Goal: Information Seeking & Learning: Learn about a topic

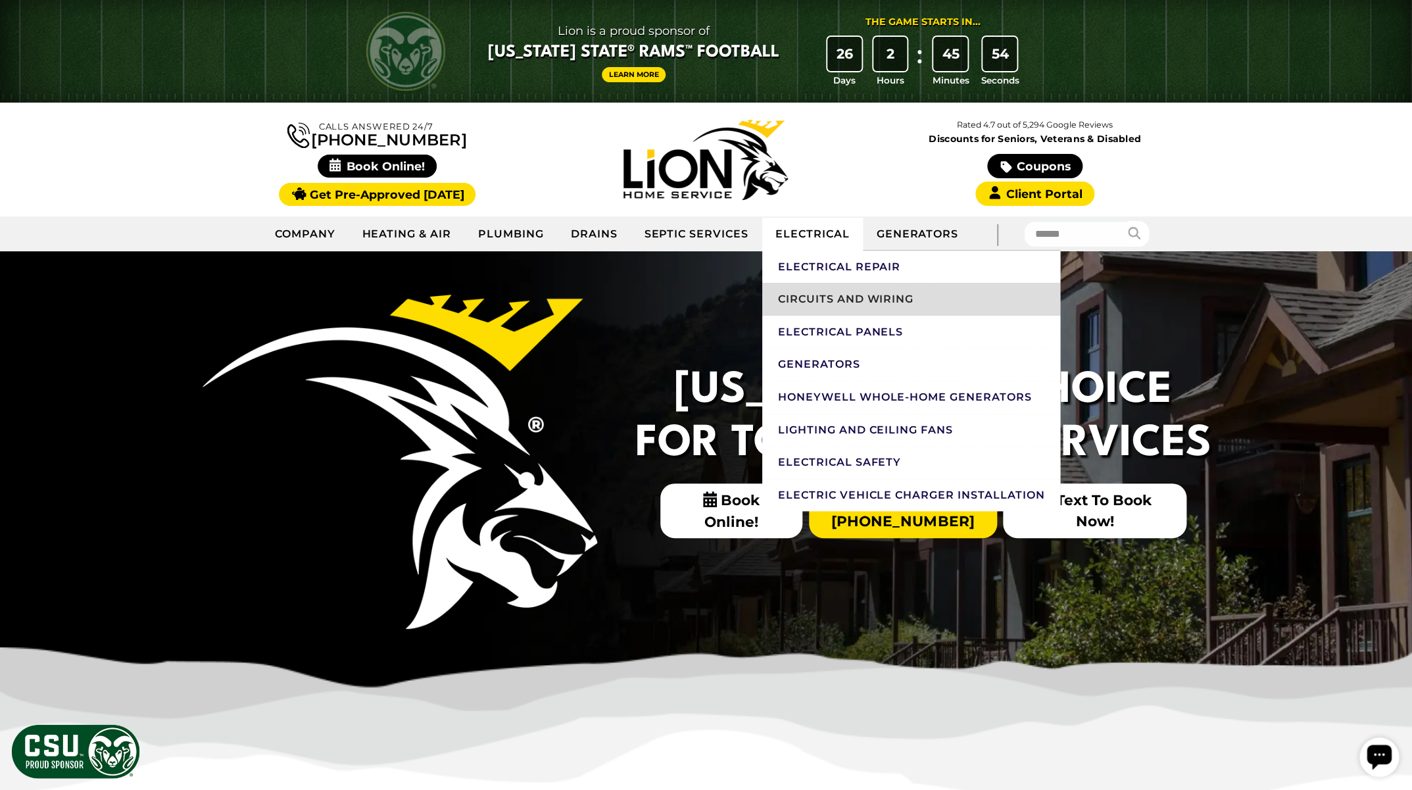
click at [830, 303] on link "Circuits And Wiring" at bounding box center [911, 299] width 299 height 33
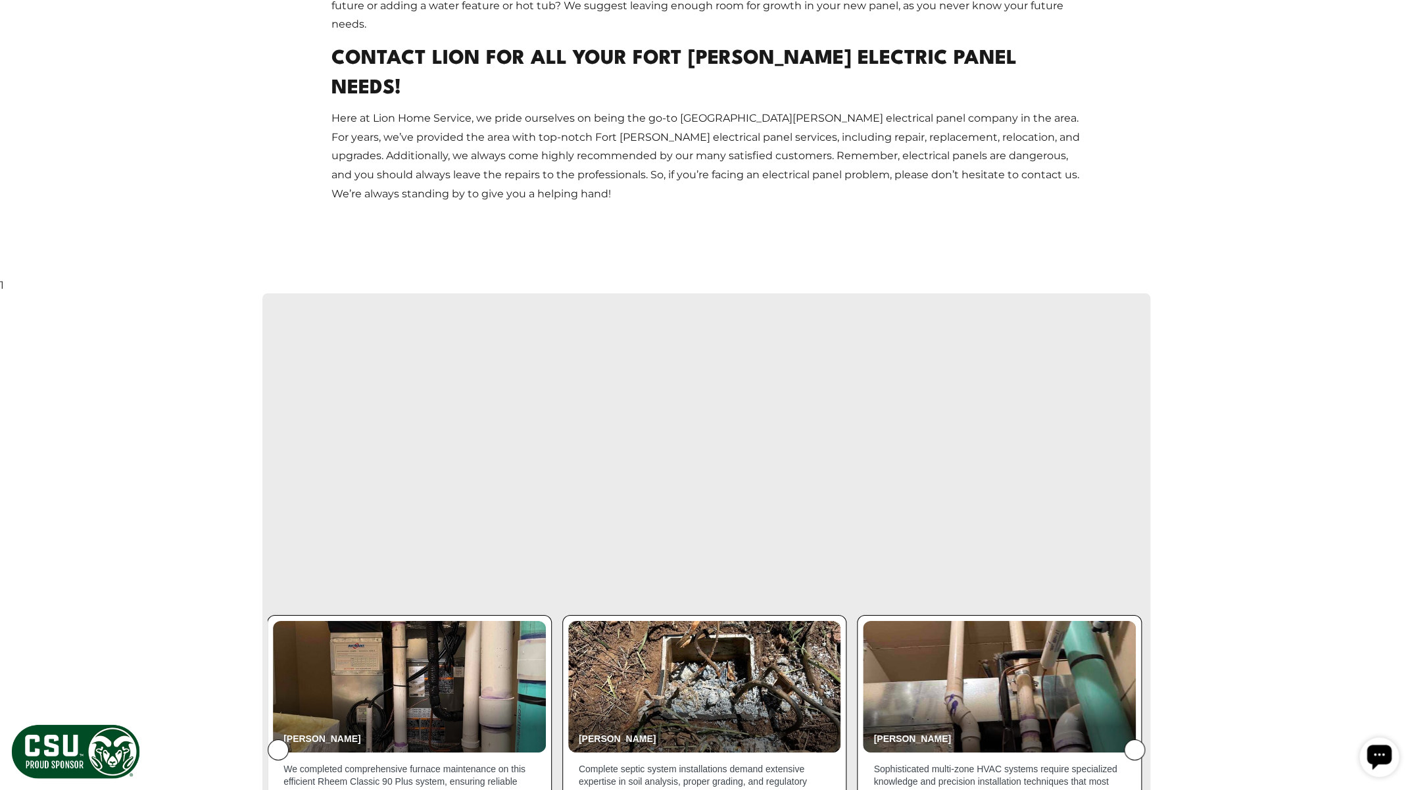
scroll to position [2457, 0]
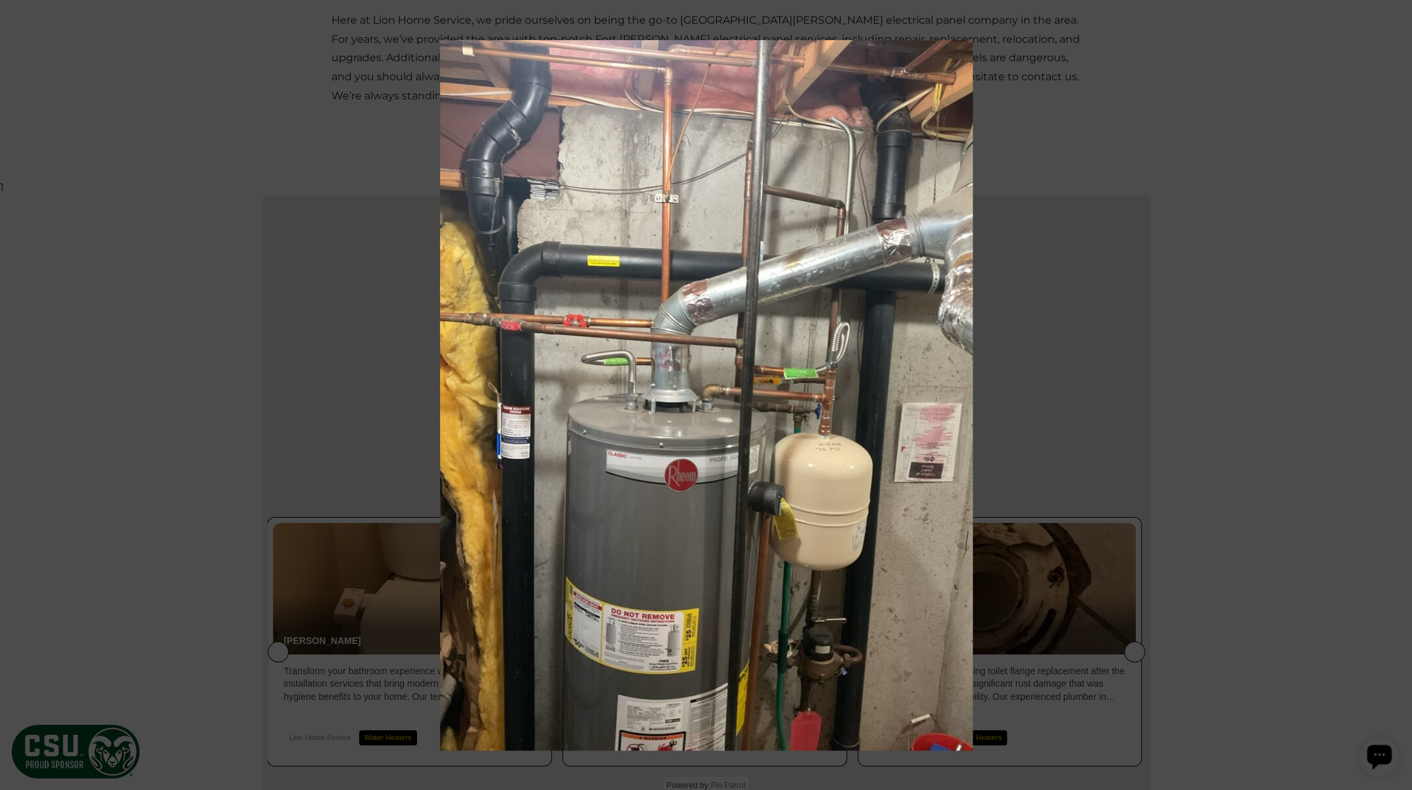
click at [1384, 28] on icon at bounding box center [1384, 28] width 0 height 0
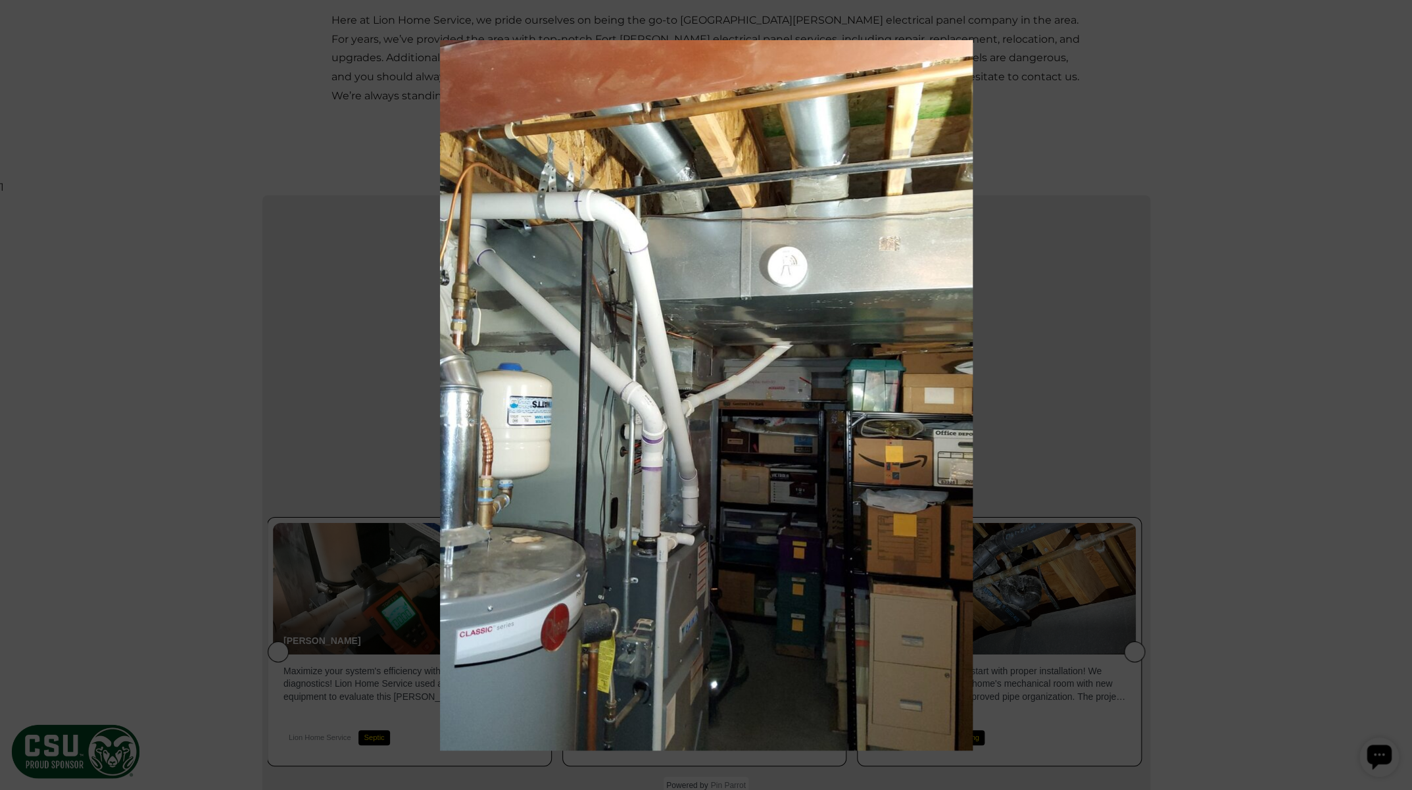
click at [1384, 28] on icon at bounding box center [1384, 28] width 0 height 0
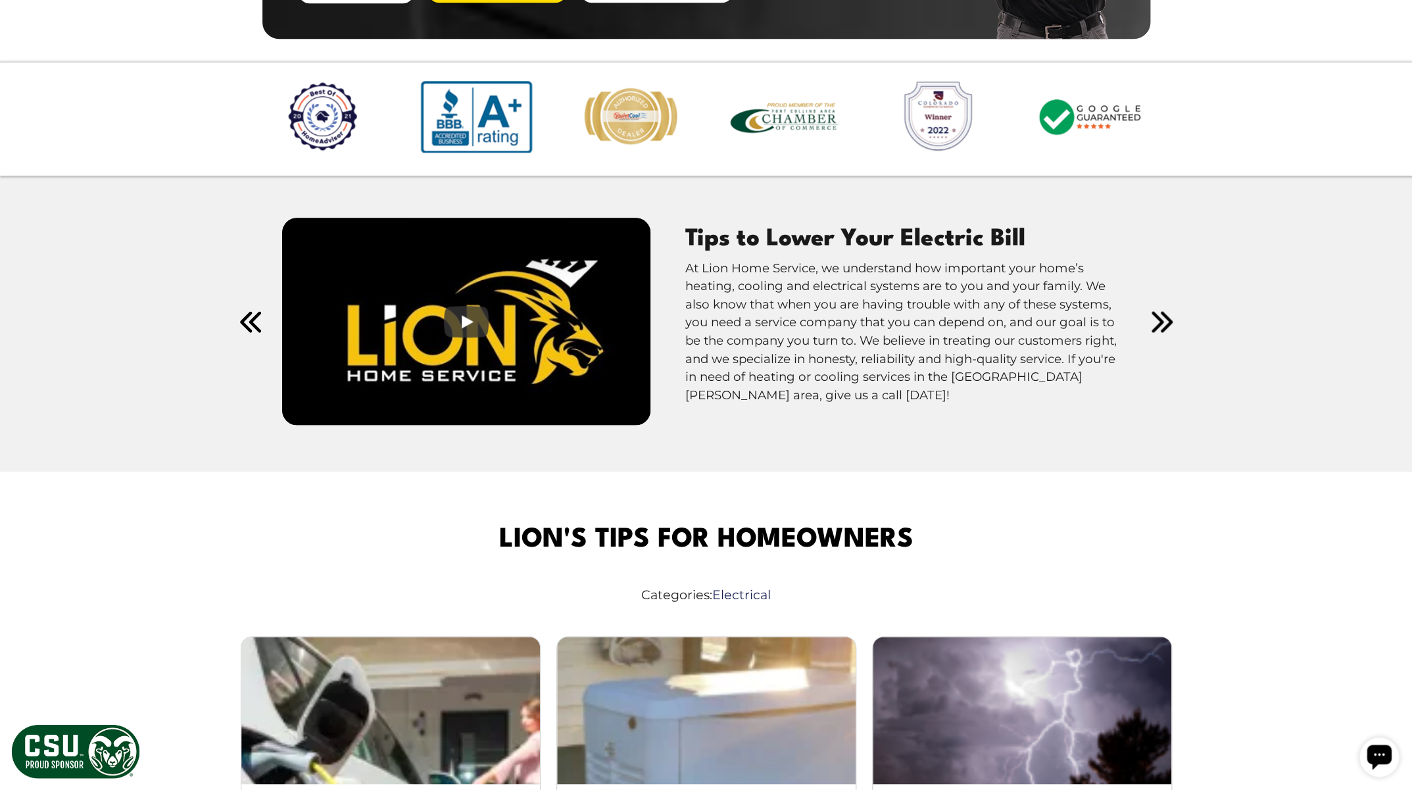
scroll to position [3625, 0]
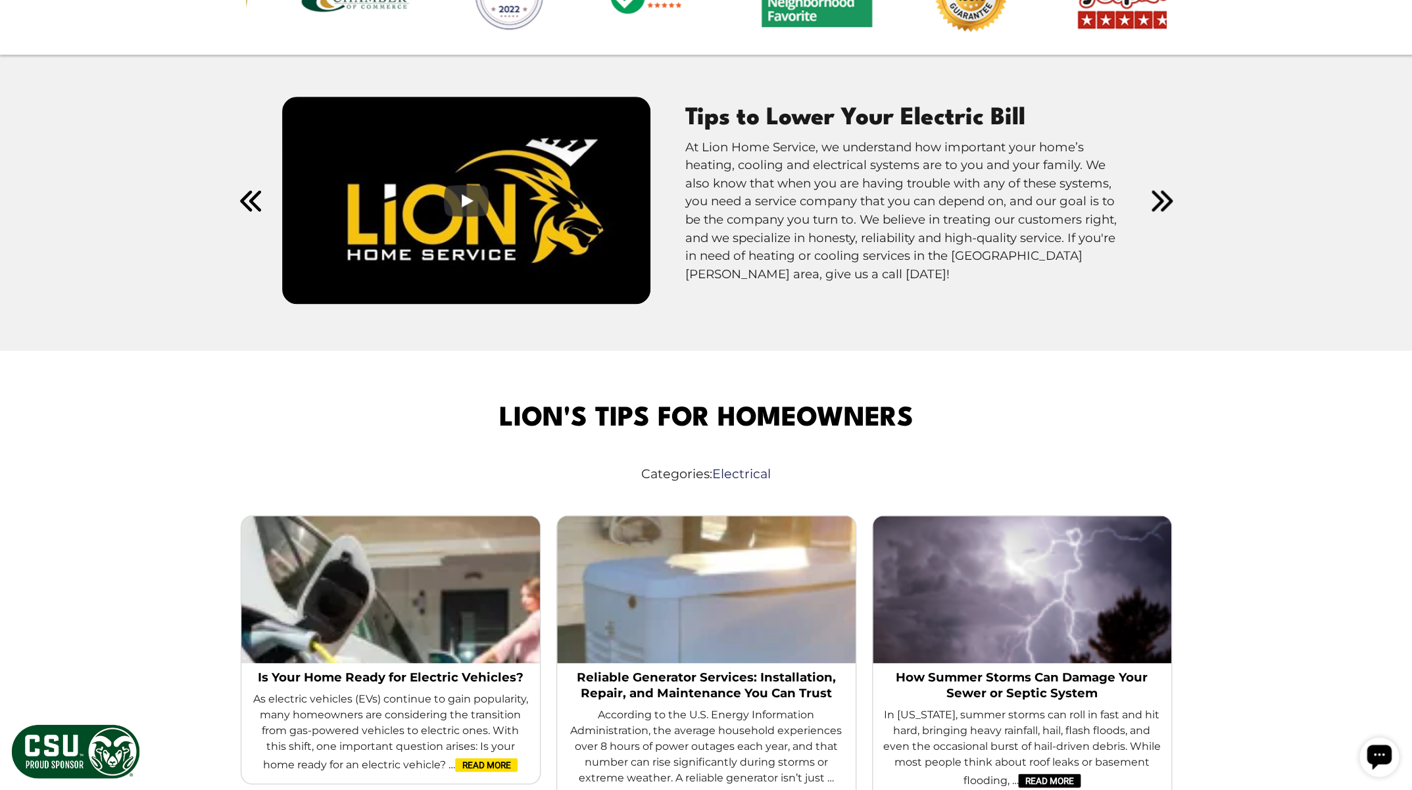
click at [474, 758] on link "Read More" at bounding box center [486, 765] width 62 height 14
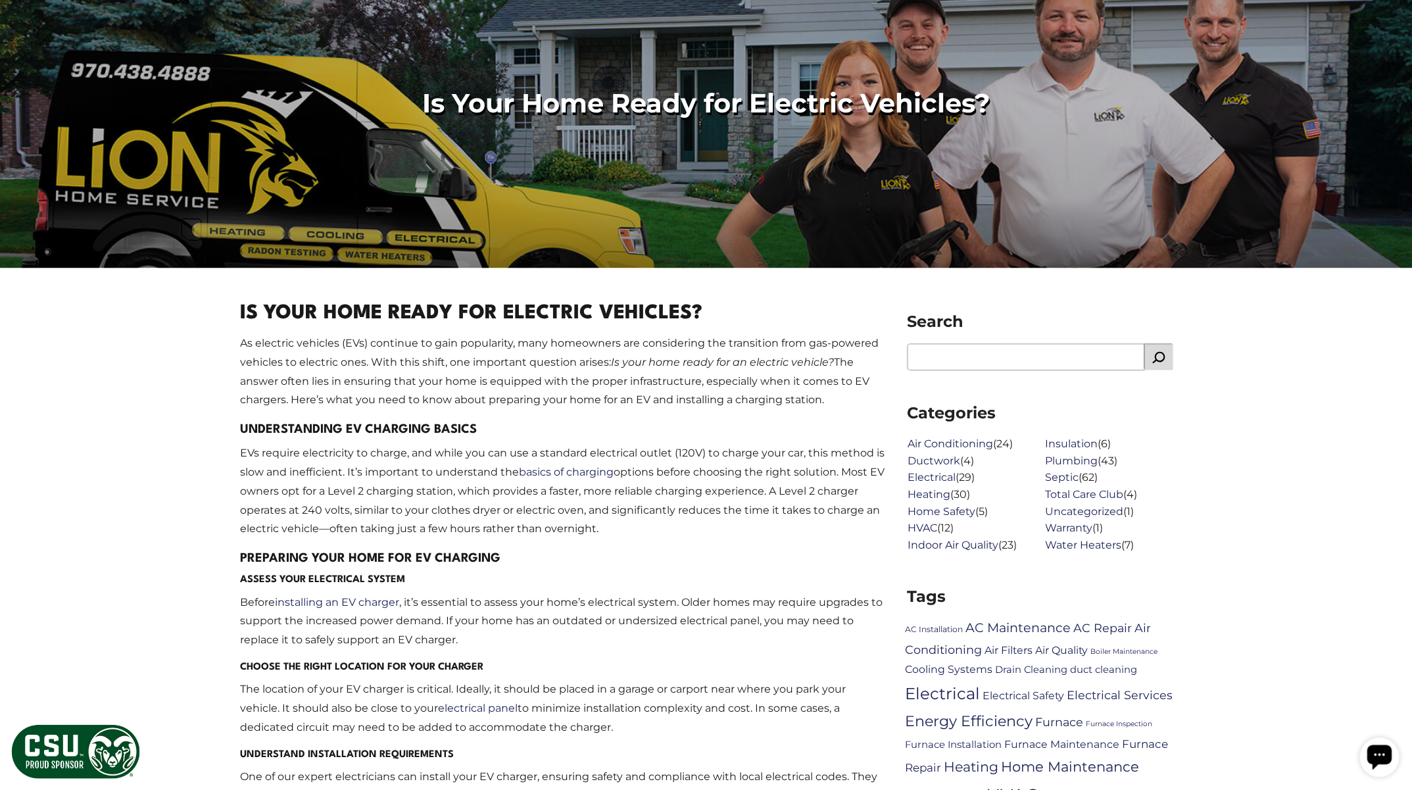
scroll to position [314, 0]
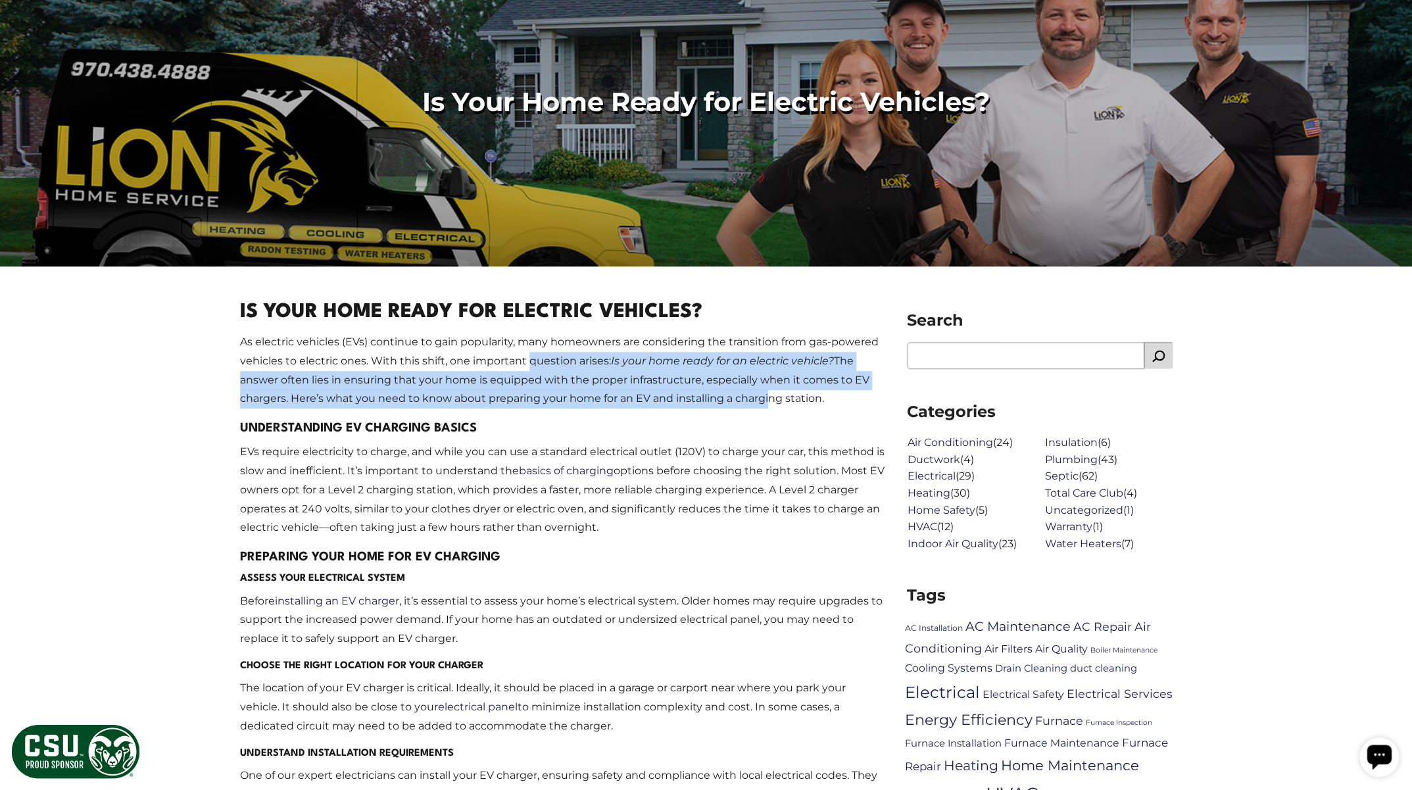
drag, startPoint x: 528, startPoint y: 361, endPoint x: 735, endPoint y: 413, distance: 213.0
click at [765, 399] on p "As electric vehicles (EVs) continue to gain popularity, many homeowners are con…" at bounding box center [563, 371] width 647 height 76
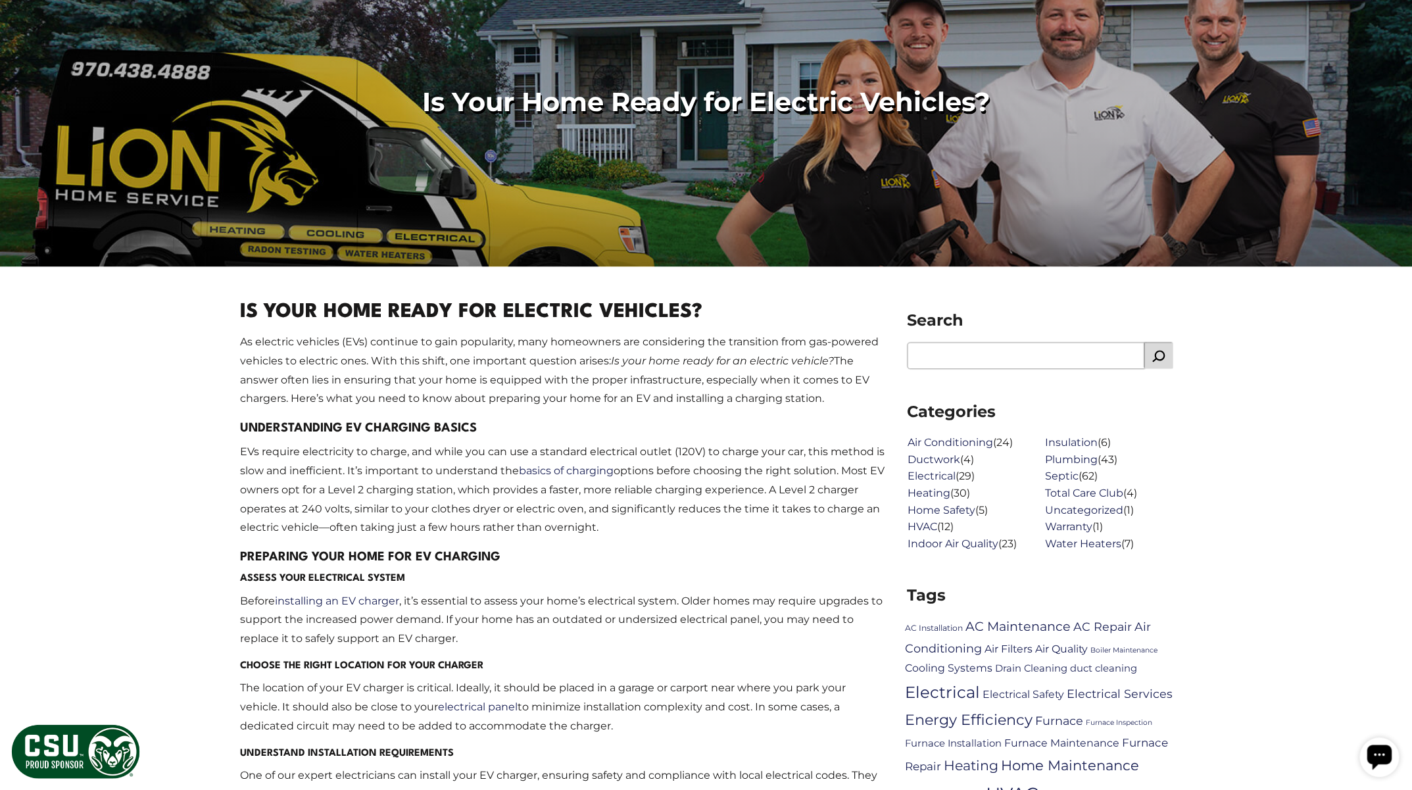
click at [460, 472] on p "EVs require electricity to charge, and while you can use a standard electrical …" at bounding box center [563, 490] width 647 height 95
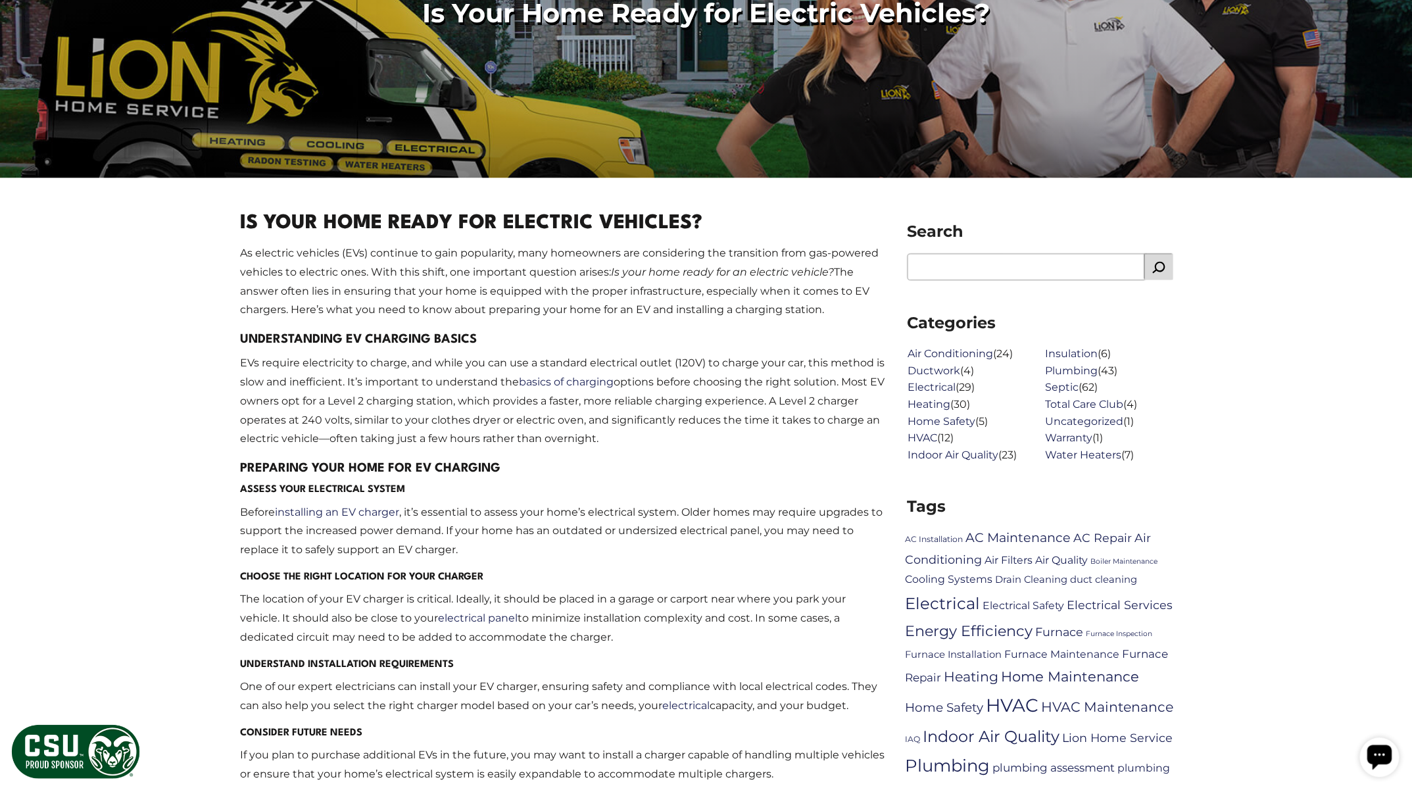
scroll to position [405, 0]
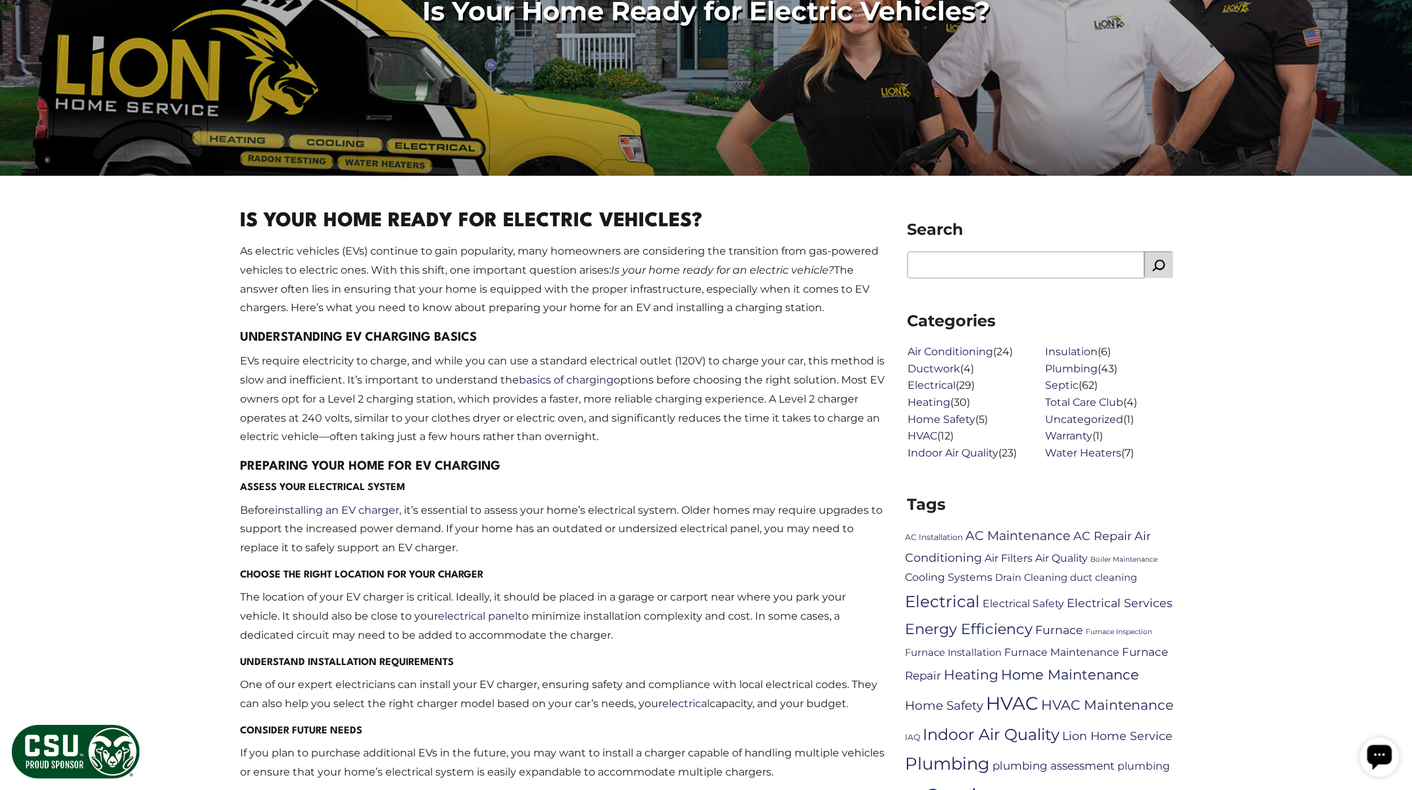
drag, startPoint x: 422, startPoint y: 380, endPoint x: 619, endPoint y: 435, distance: 204.1
click at [619, 435] on p "EVs require electricity to charge, and while you can use a standard electrical …" at bounding box center [563, 399] width 647 height 95
click at [626, 432] on p "EVs require electricity to charge, and while you can use a standard electrical …" at bounding box center [563, 399] width 647 height 95
drag, startPoint x: 626, startPoint y: 432, endPoint x: 516, endPoint y: 387, distance: 118.6
click at [516, 387] on p "EVs require electricity to charge, and while you can use a standard electrical …" at bounding box center [563, 399] width 647 height 95
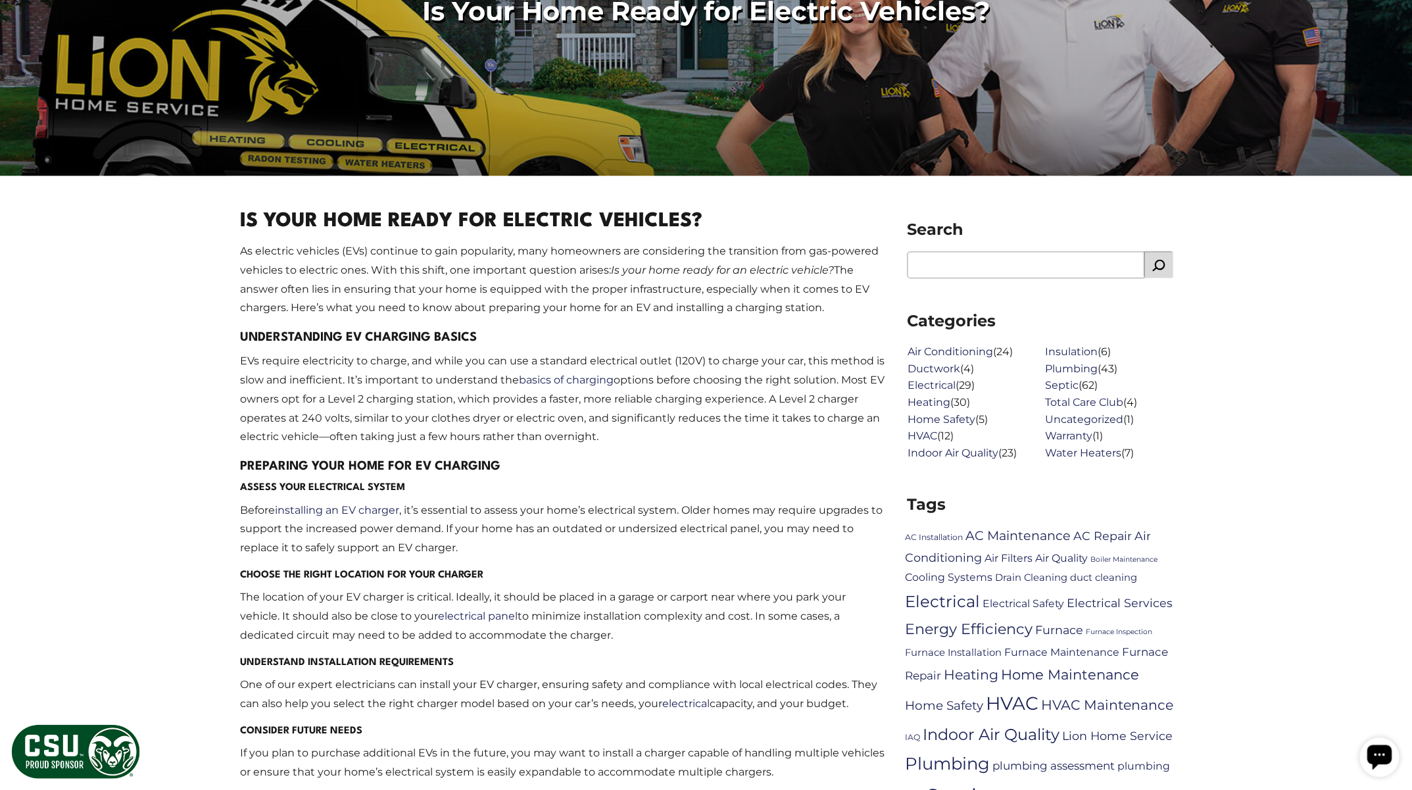
click at [570, 446] on p "EVs require electricity to charge, and while you can use a standard electrical …" at bounding box center [563, 399] width 647 height 95
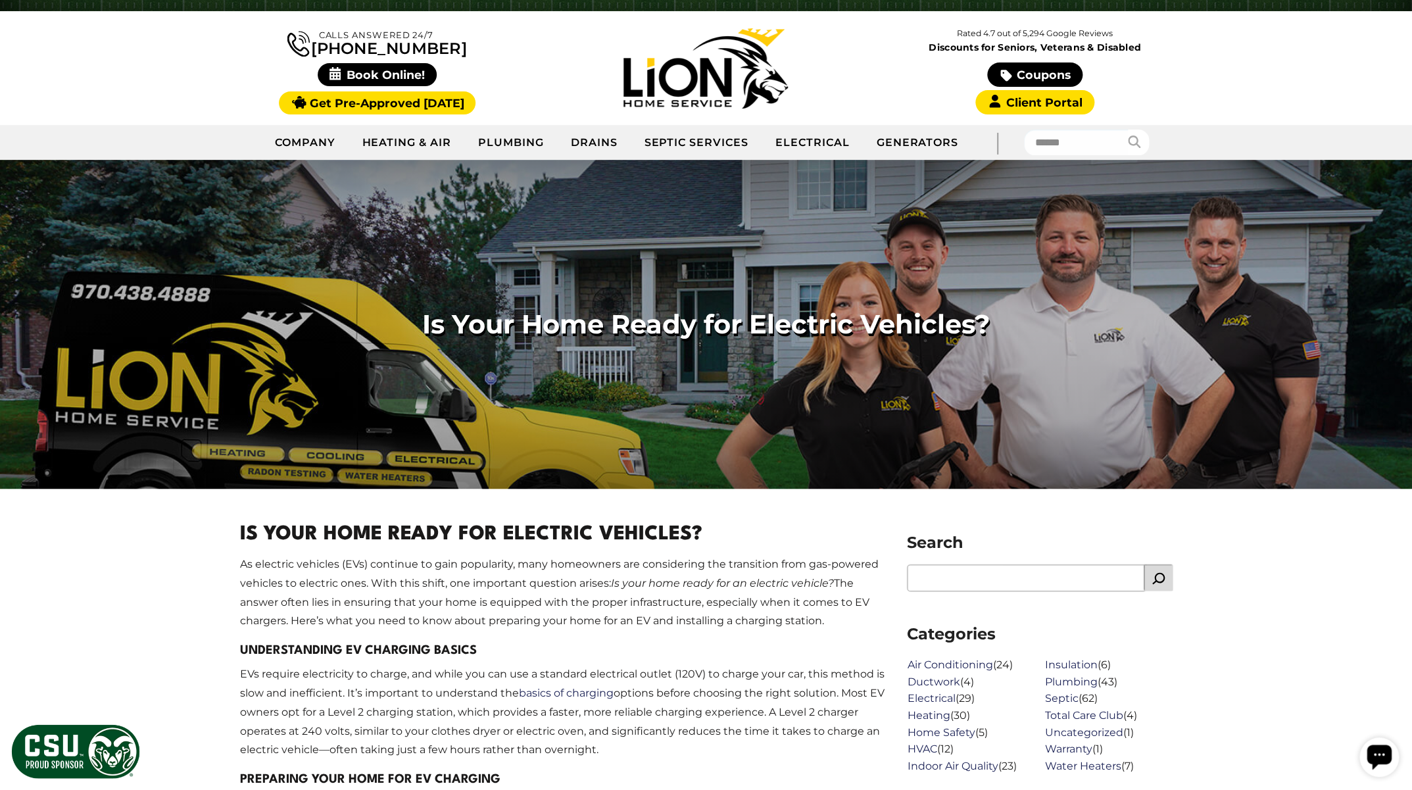
scroll to position [53, 0]
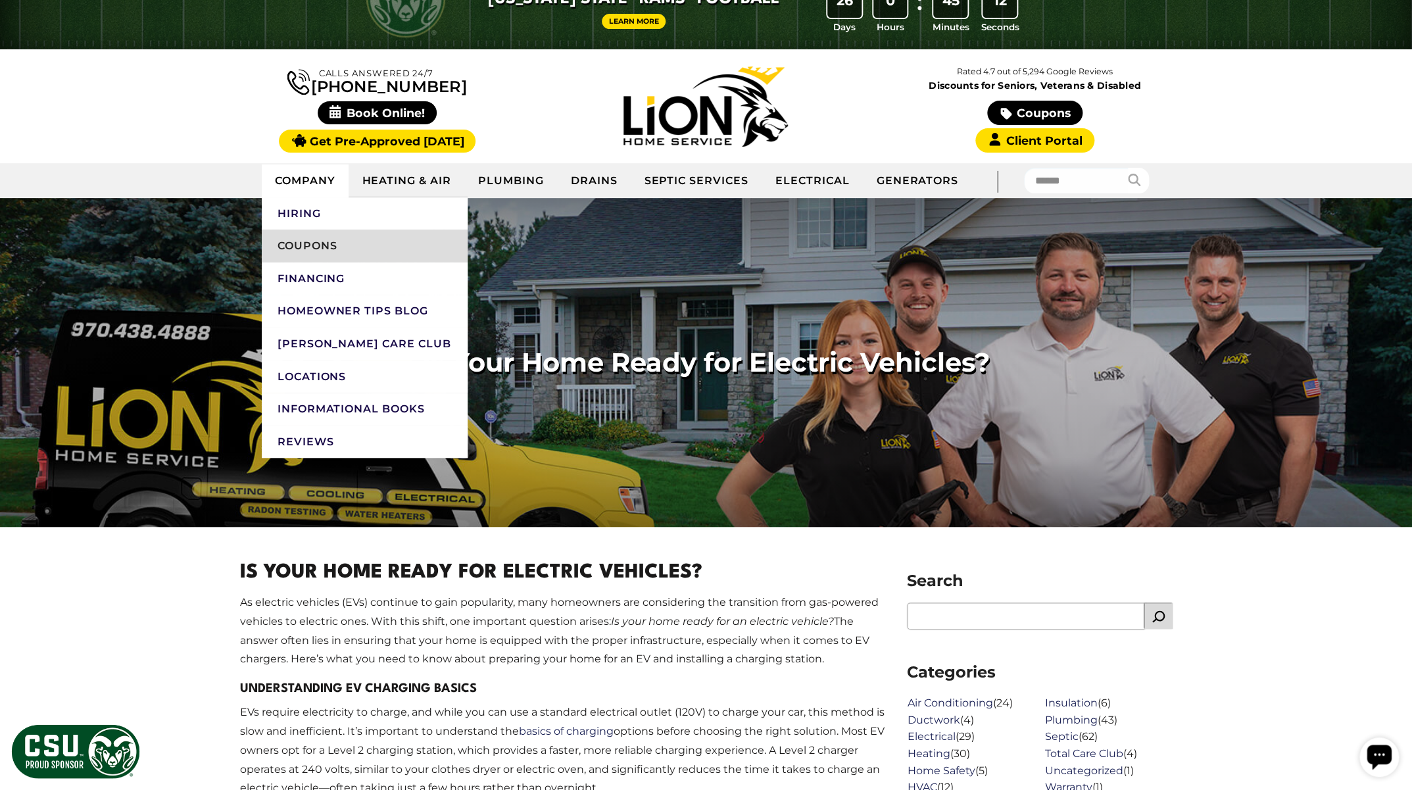
click at [316, 234] on link "Coupons" at bounding box center [365, 246] width 206 height 33
